Goal: Information Seeking & Learning: Learn about a topic

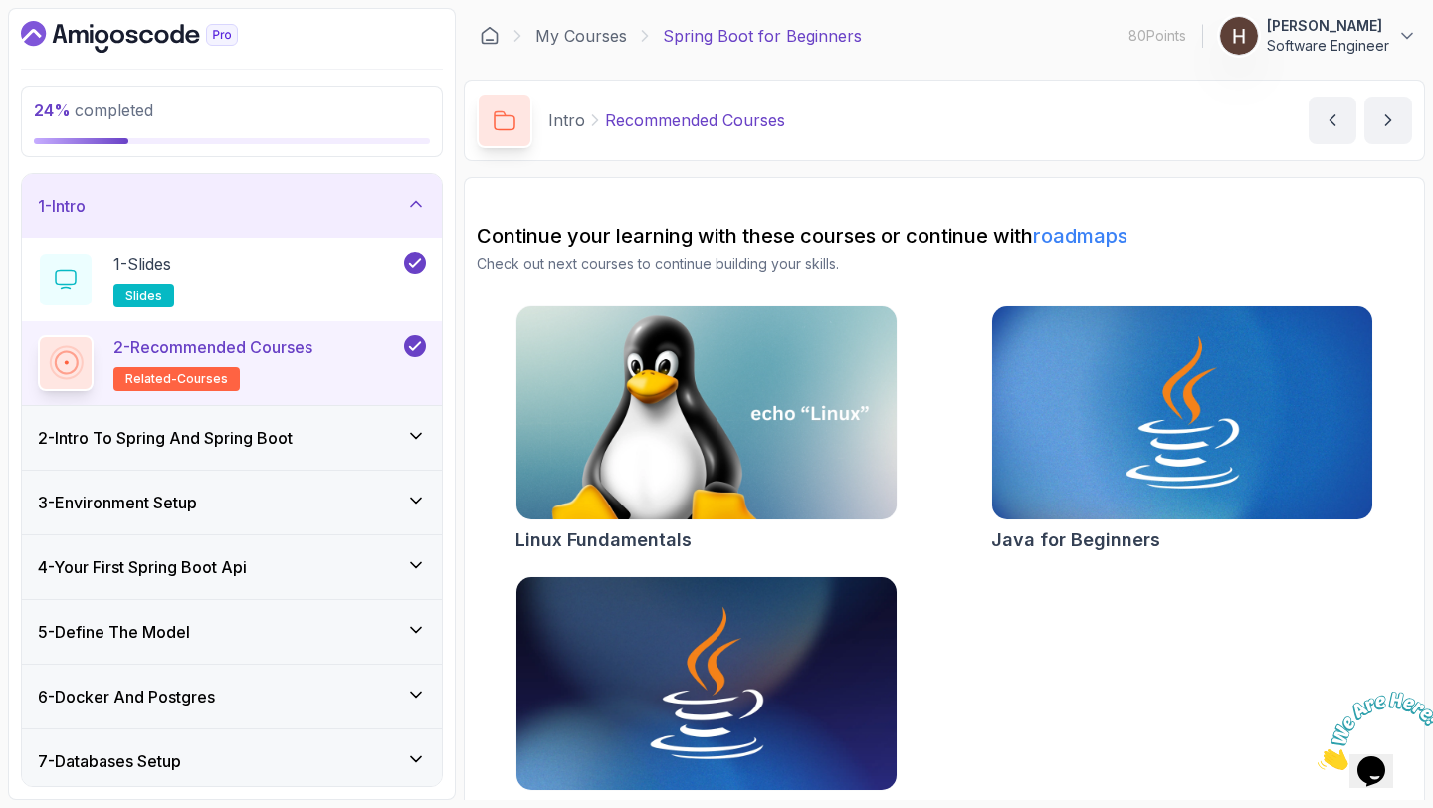
click at [202, 184] on div "1 - Intro" at bounding box center [232, 206] width 420 height 64
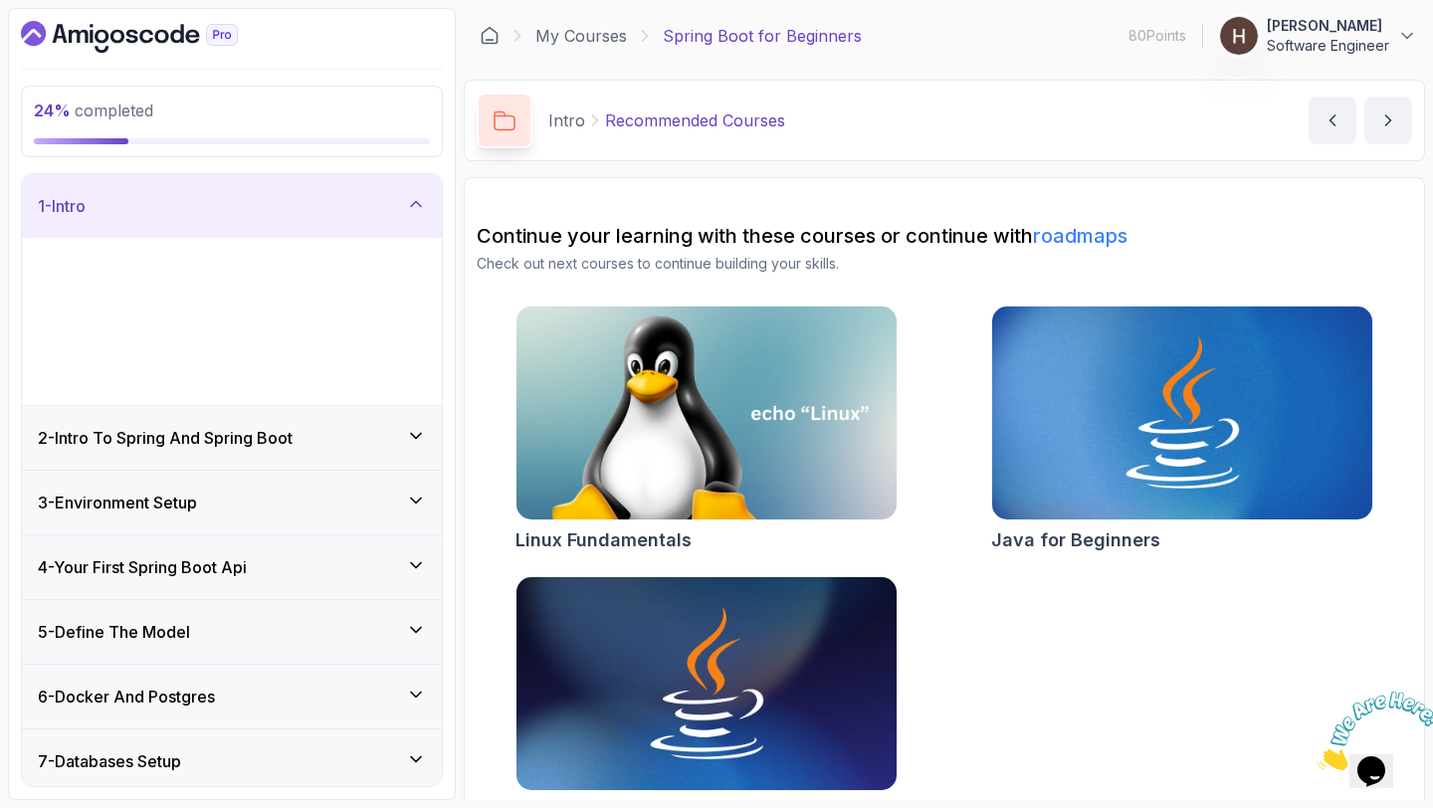
click at [199, 590] on div "4 - Your First Spring Boot Api" at bounding box center [232, 568] width 420 height 64
click at [204, 552] on div "1 - Intro 1 - Slides slides 2 - Recommended Courses related-courses 2 - Intro T…" at bounding box center [232, 480] width 420 height 612
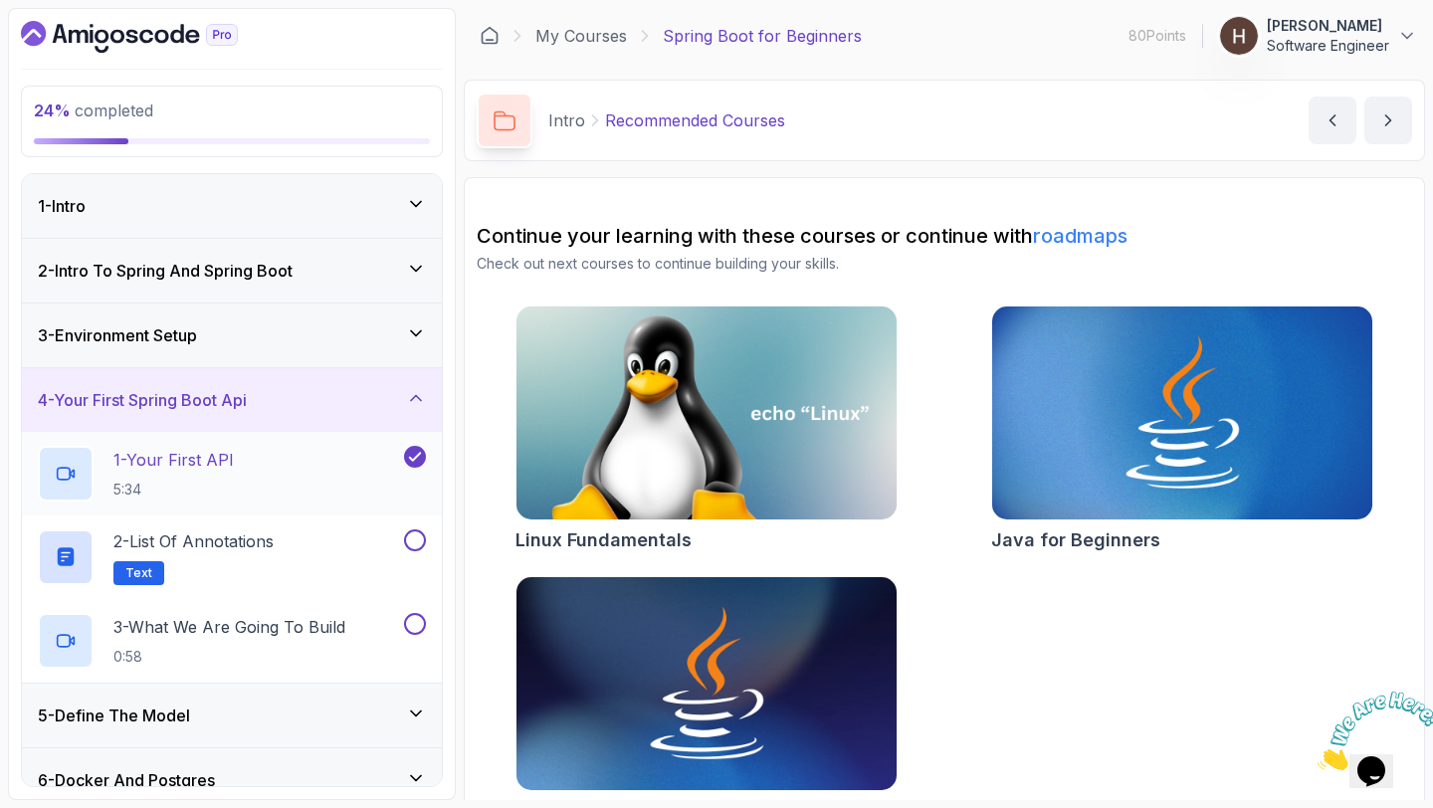
scroll to position [156, 0]
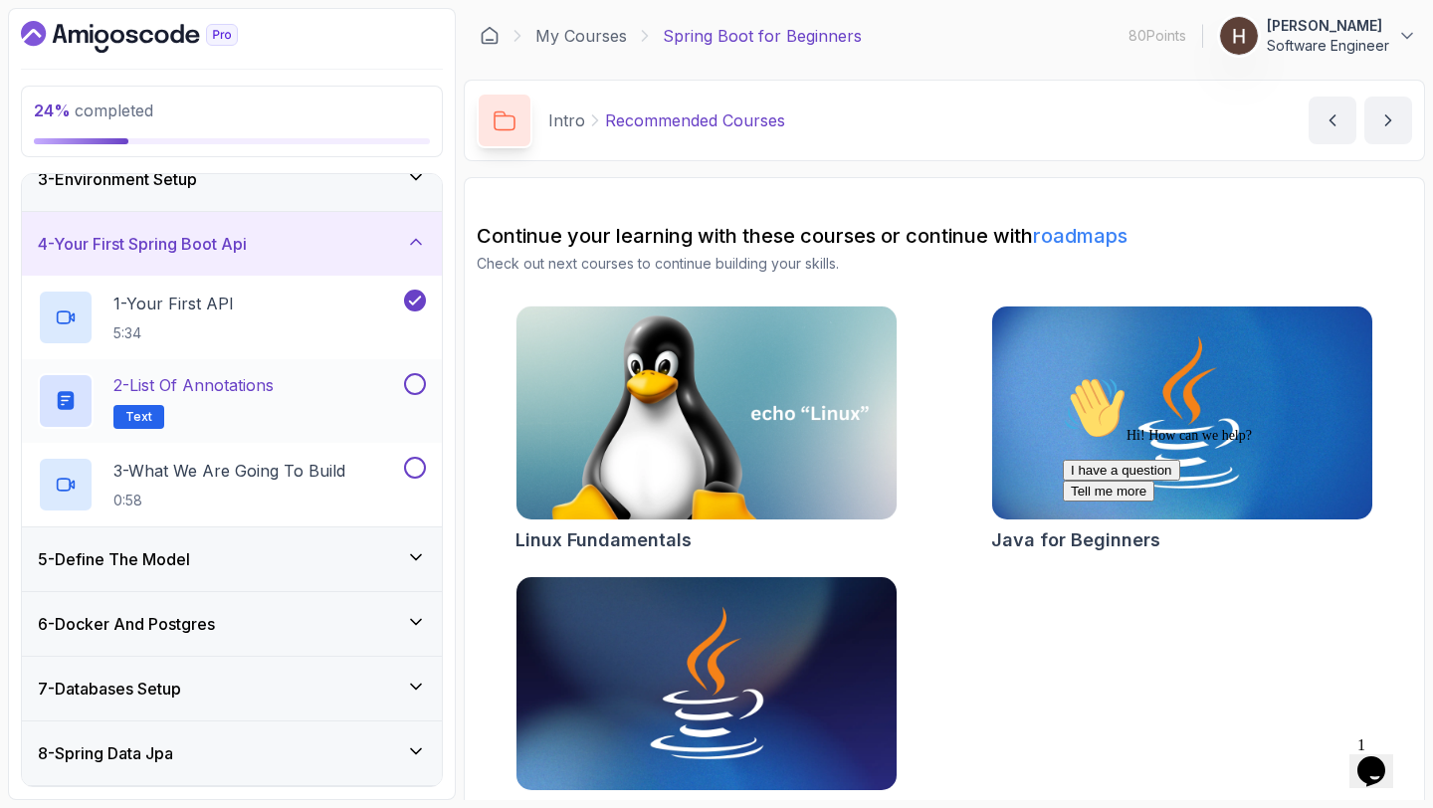
click at [268, 376] on p "2 - List of Annotations" at bounding box center [193, 385] width 160 height 24
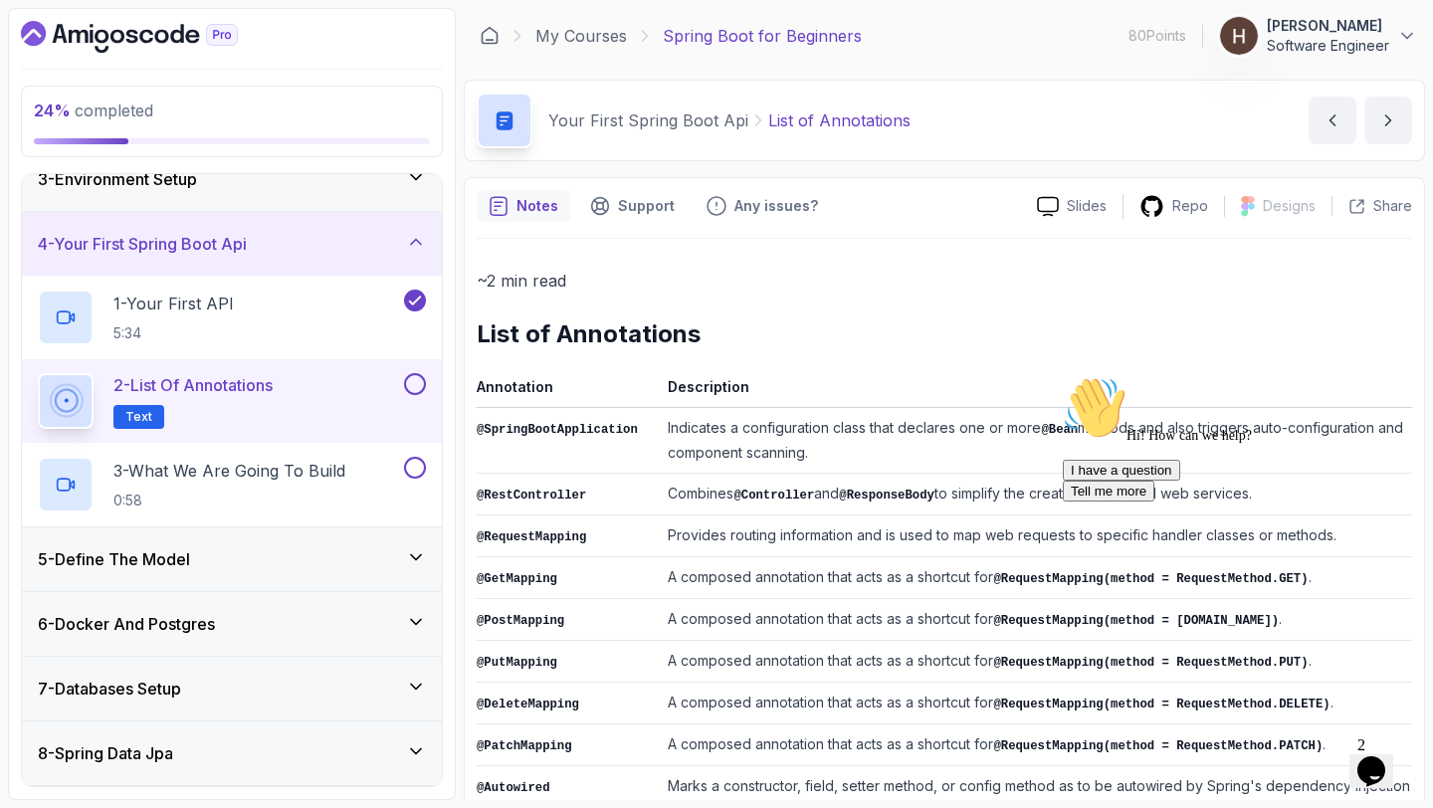
scroll to position [437, 0]
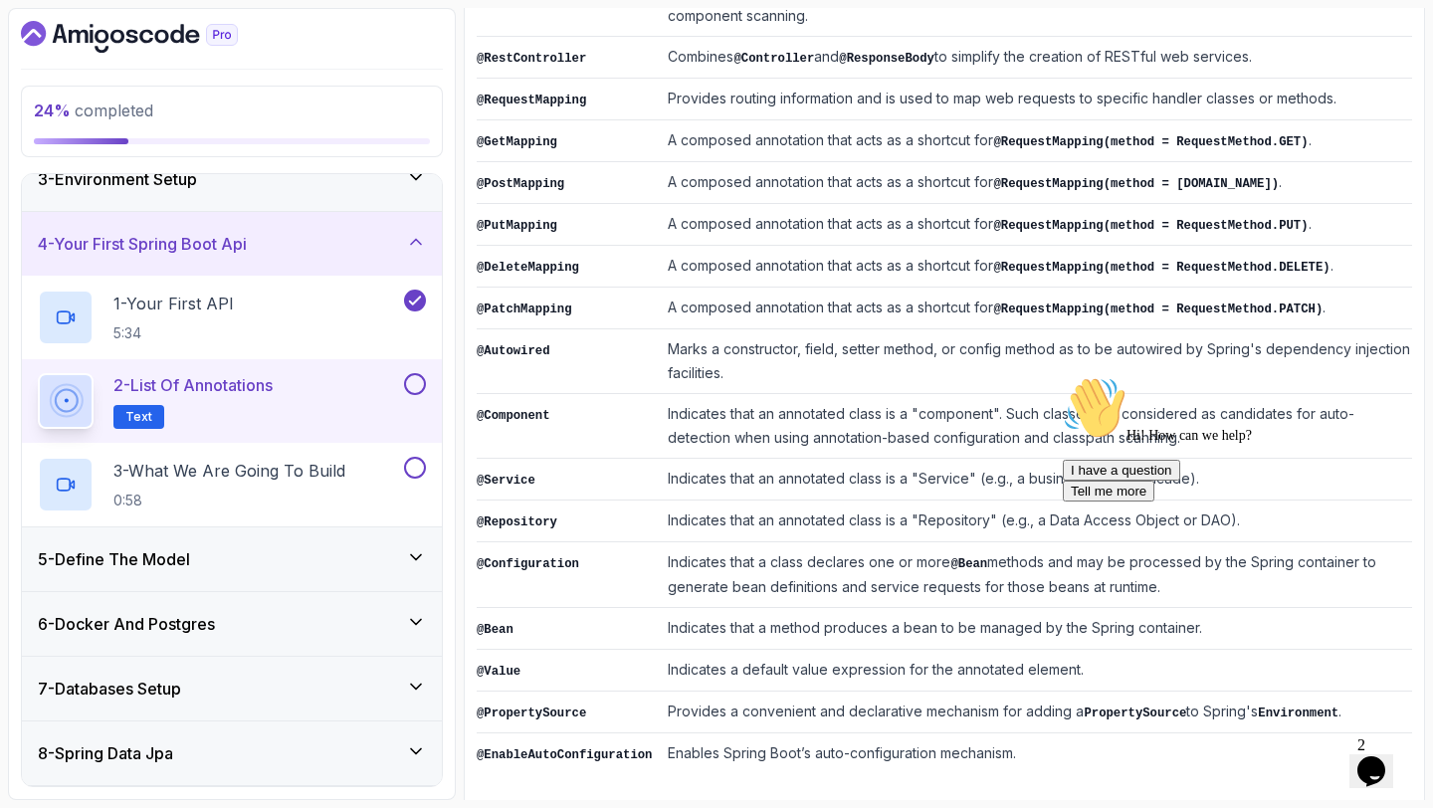
click at [407, 380] on button at bounding box center [415, 384] width 22 height 22
click at [304, 466] on p "3 - What We Are Going To Build" at bounding box center [229, 471] width 232 height 24
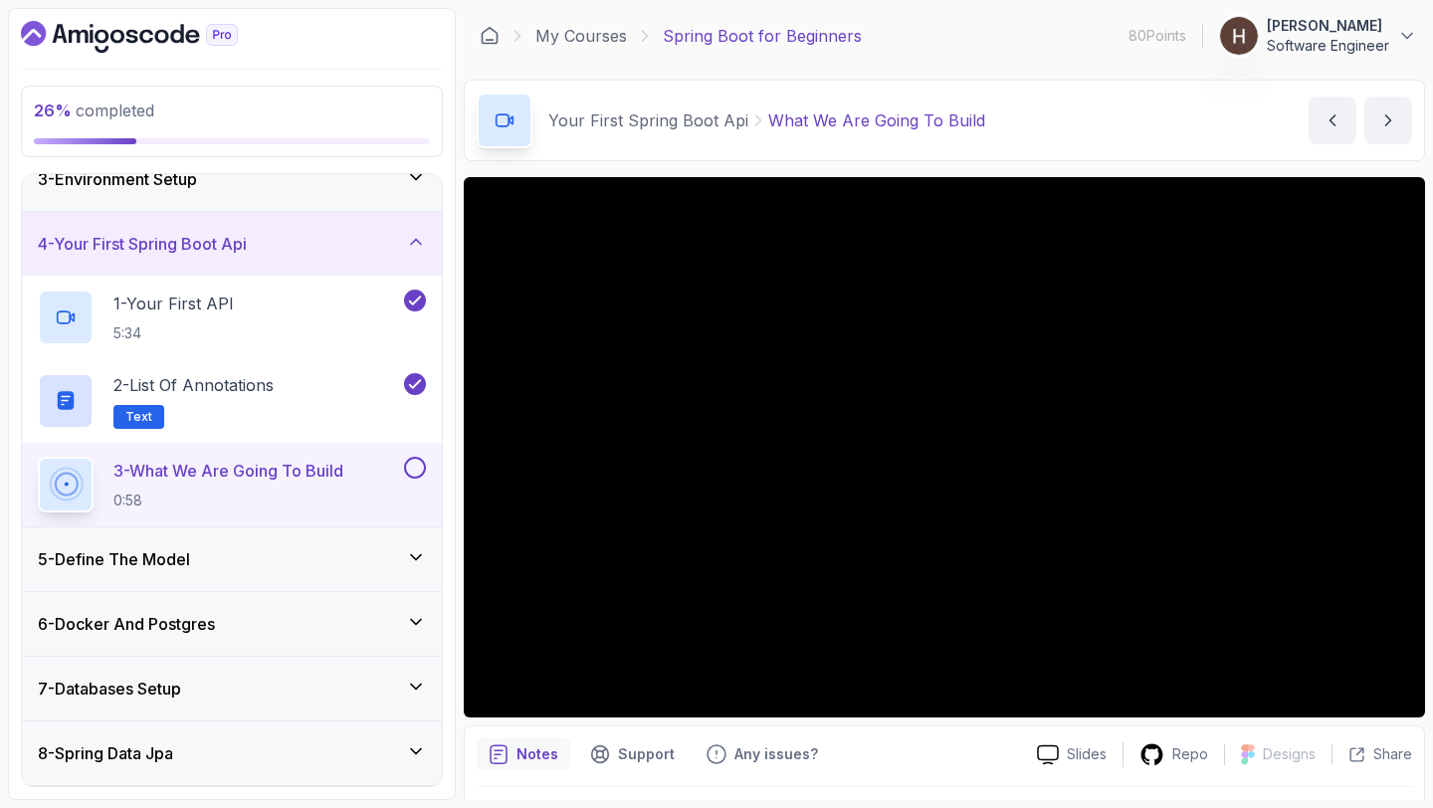
click at [190, 554] on h3 "5 - Define The Model" at bounding box center [114, 559] width 152 height 24
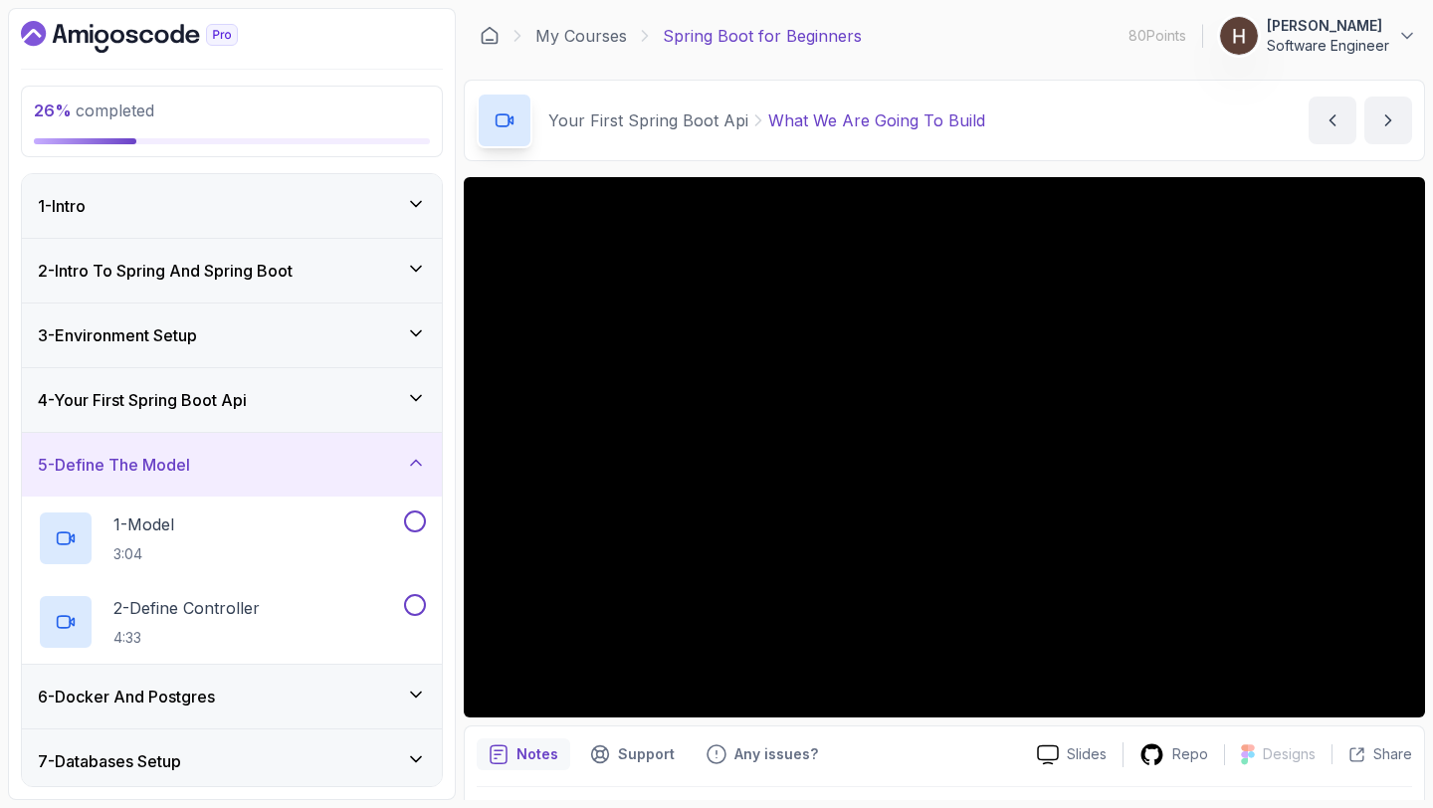
scroll to position [329, 0]
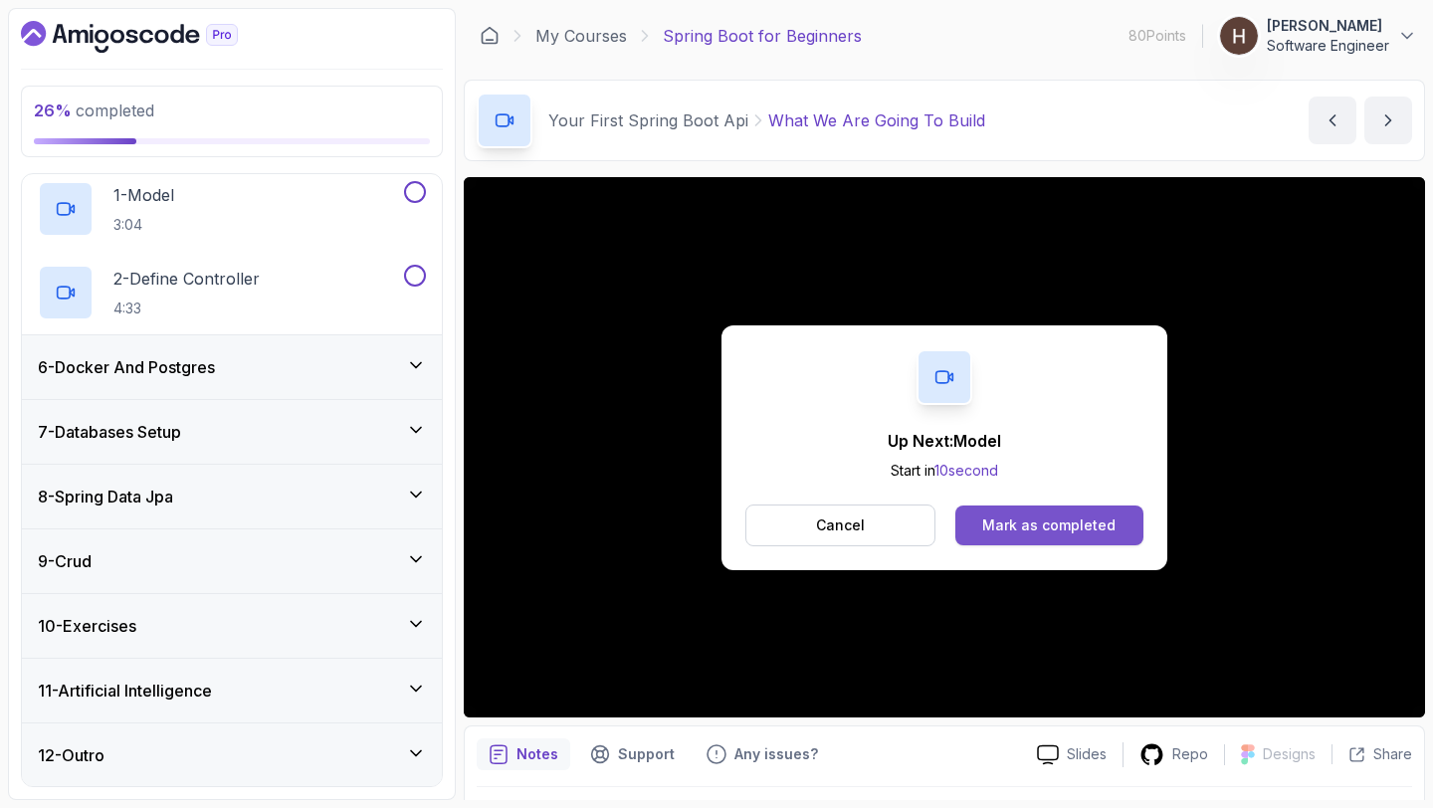
click at [1071, 518] on div "Mark as completed" at bounding box center [1048, 526] width 133 height 20
